Goal: Task Accomplishment & Management: Use online tool/utility

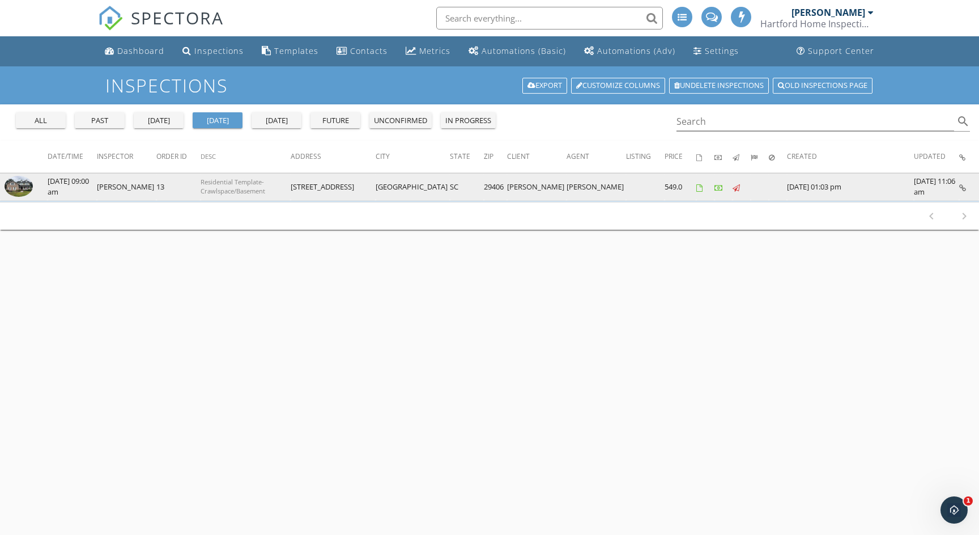
click at [24, 185] on img at bounding box center [19, 186] width 28 height 21
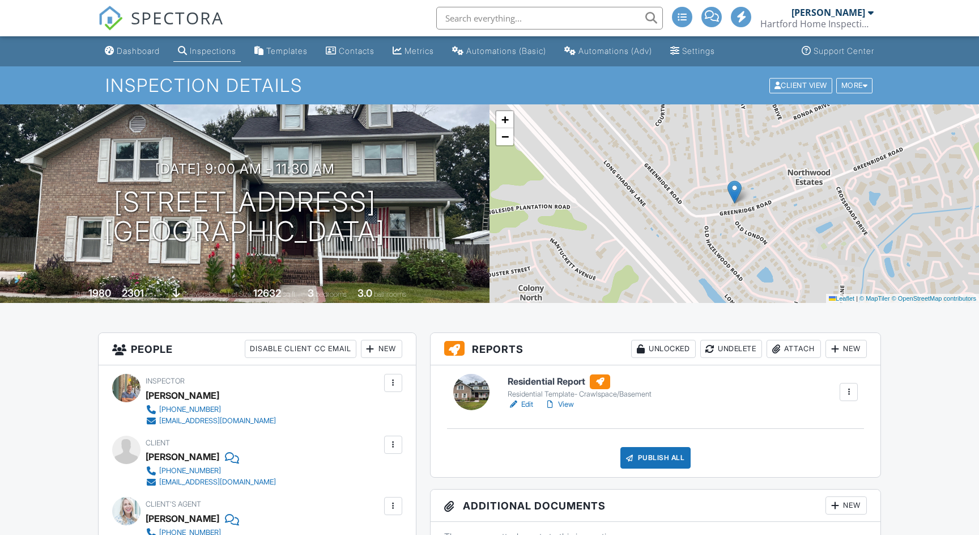
click at [529, 407] on link "Edit" at bounding box center [521, 403] width 26 height 11
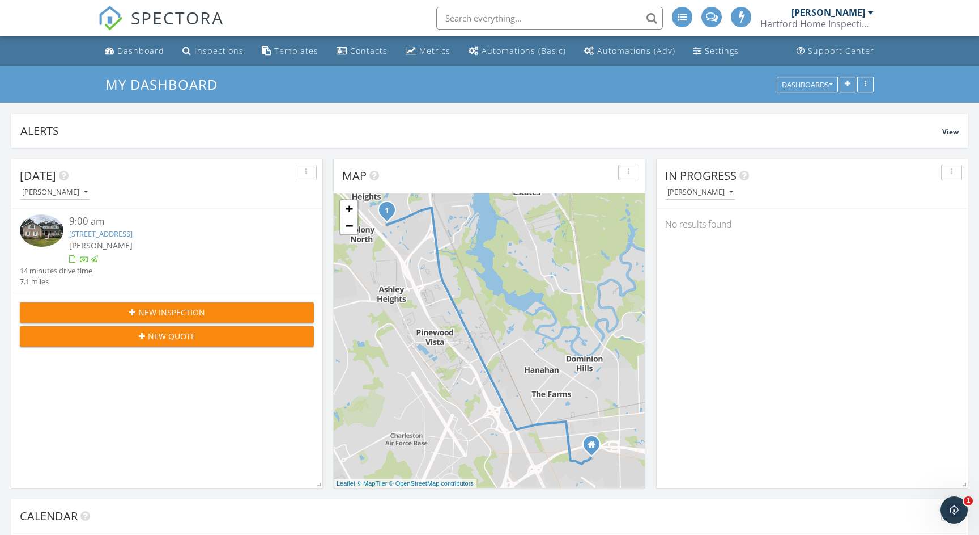
click at [40, 232] on img at bounding box center [42, 230] width 44 height 32
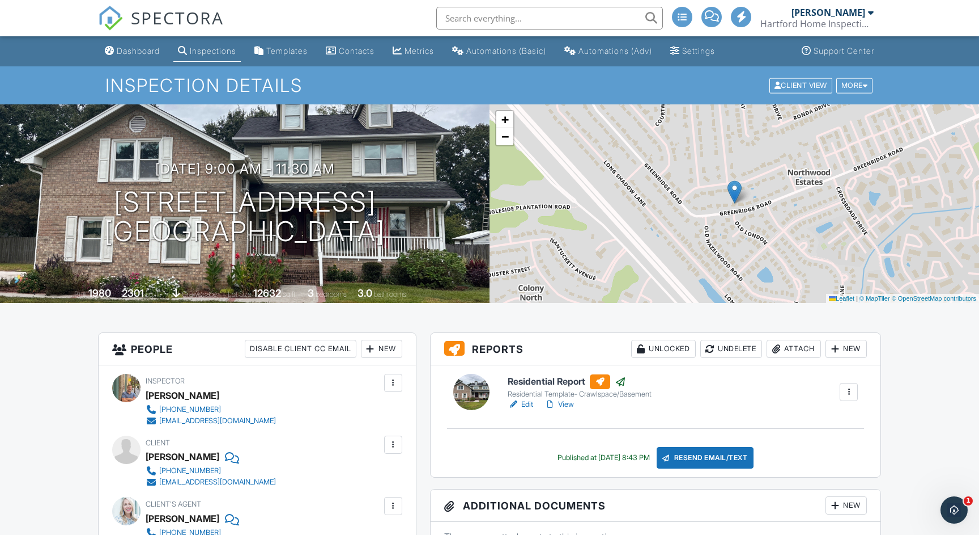
click at [525, 404] on link "Edit" at bounding box center [521, 403] width 26 height 11
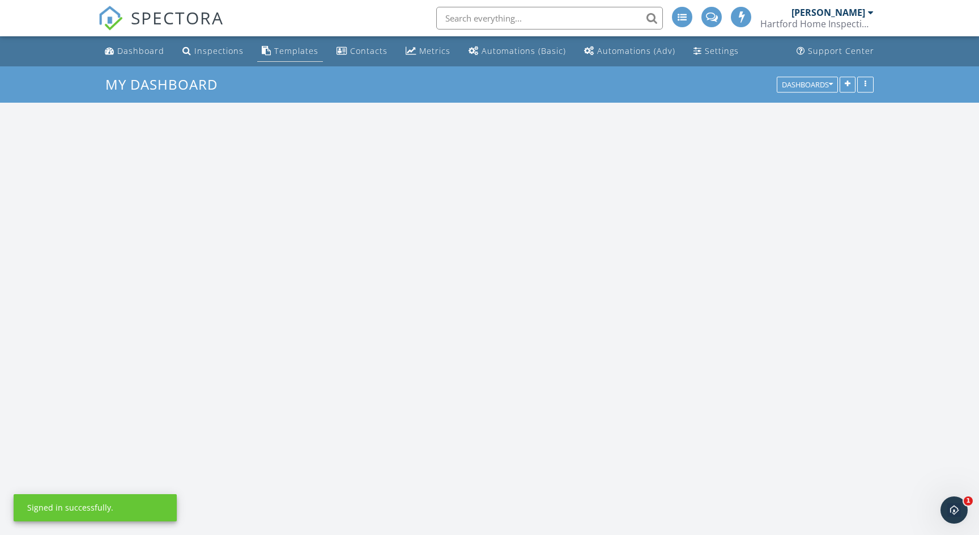
scroll to position [1032, 980]
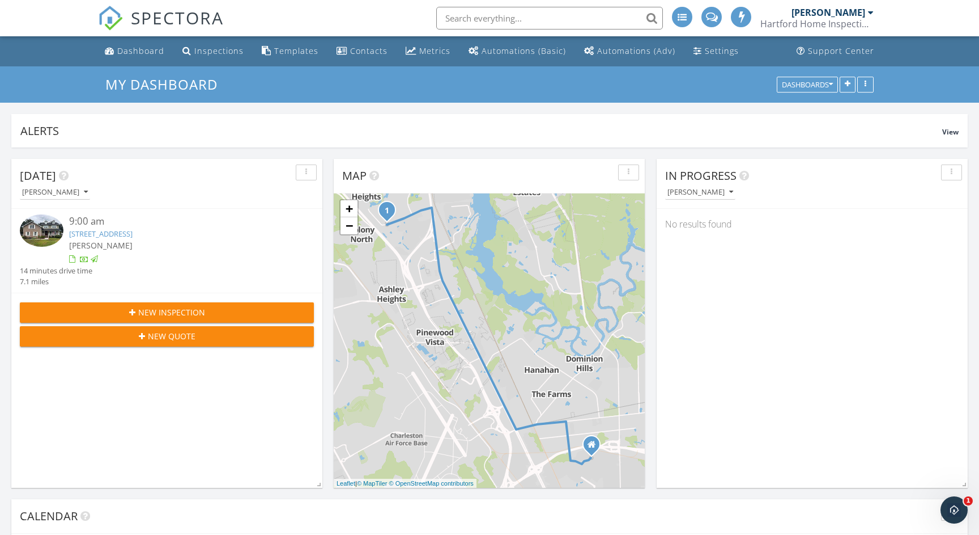
click at [50, 228] on img at bounding box center [42, 230] width 44 height 32
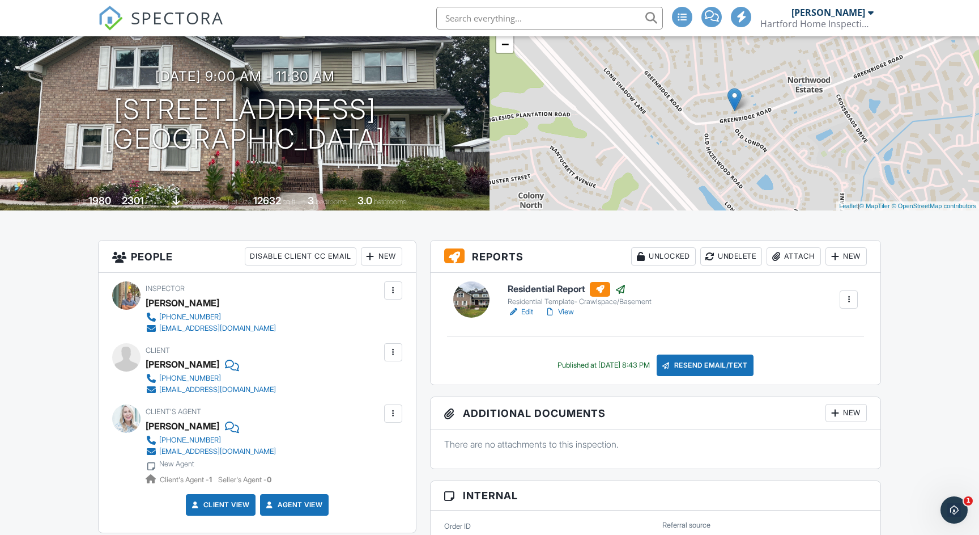
click at [571, 312] on link "View" at bounding box center [559, 311] width 29 height 11
